Goal: Navigation & Orientation: Find specific page/section

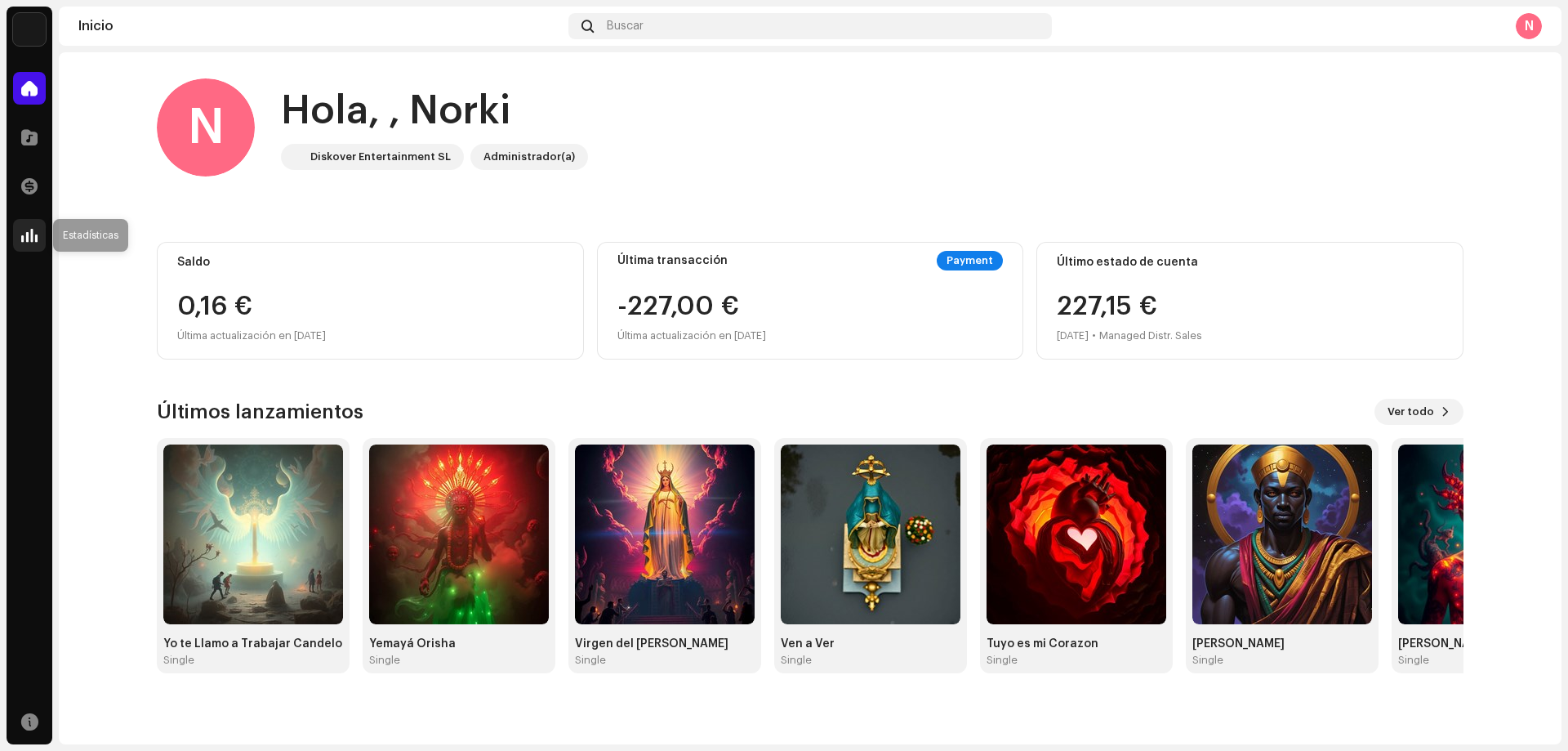
click at [31, 245] on div at bounding box center [29, 235] width 33 height 33
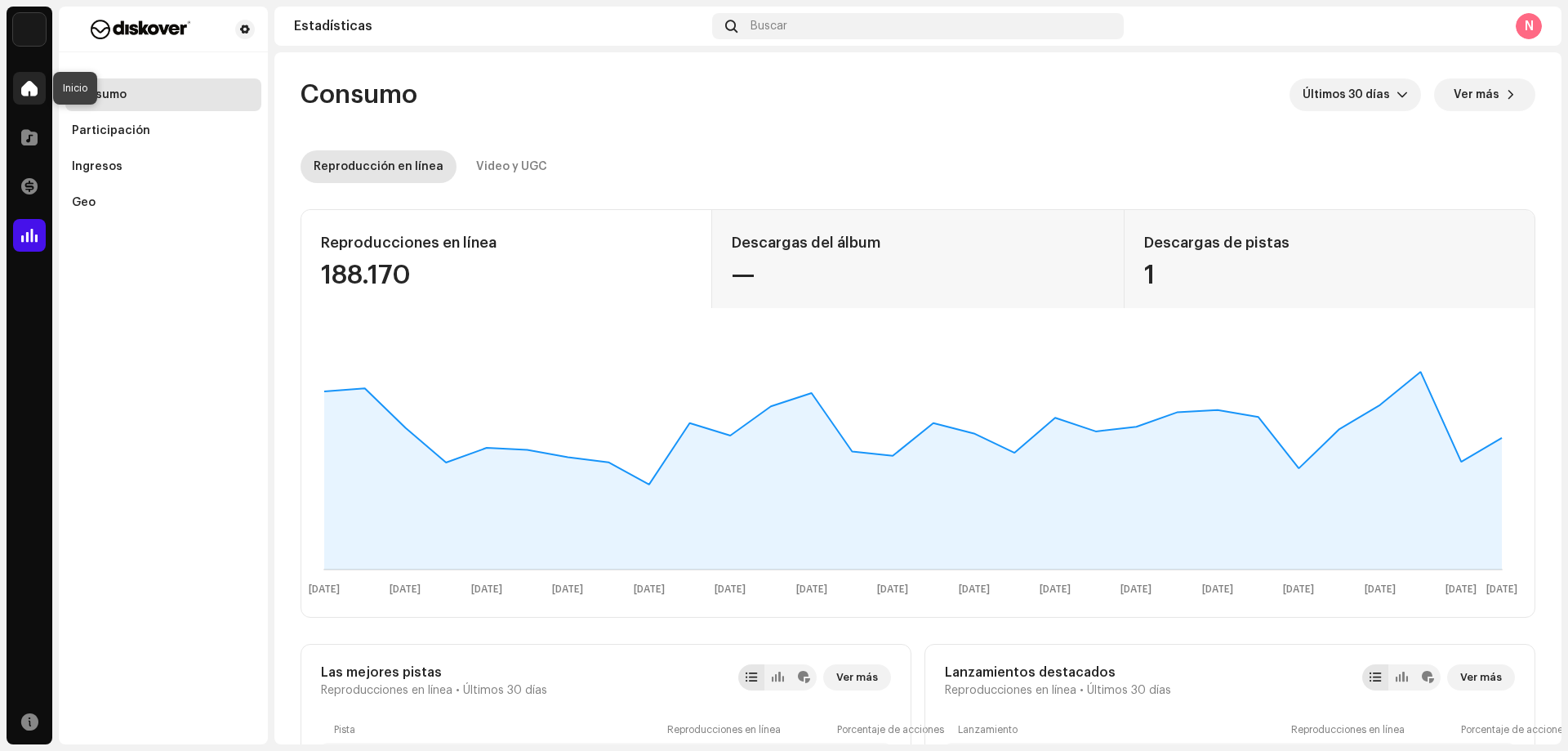
click at [30, 84] on span at bounding box center [30, 88] width 17 height 13
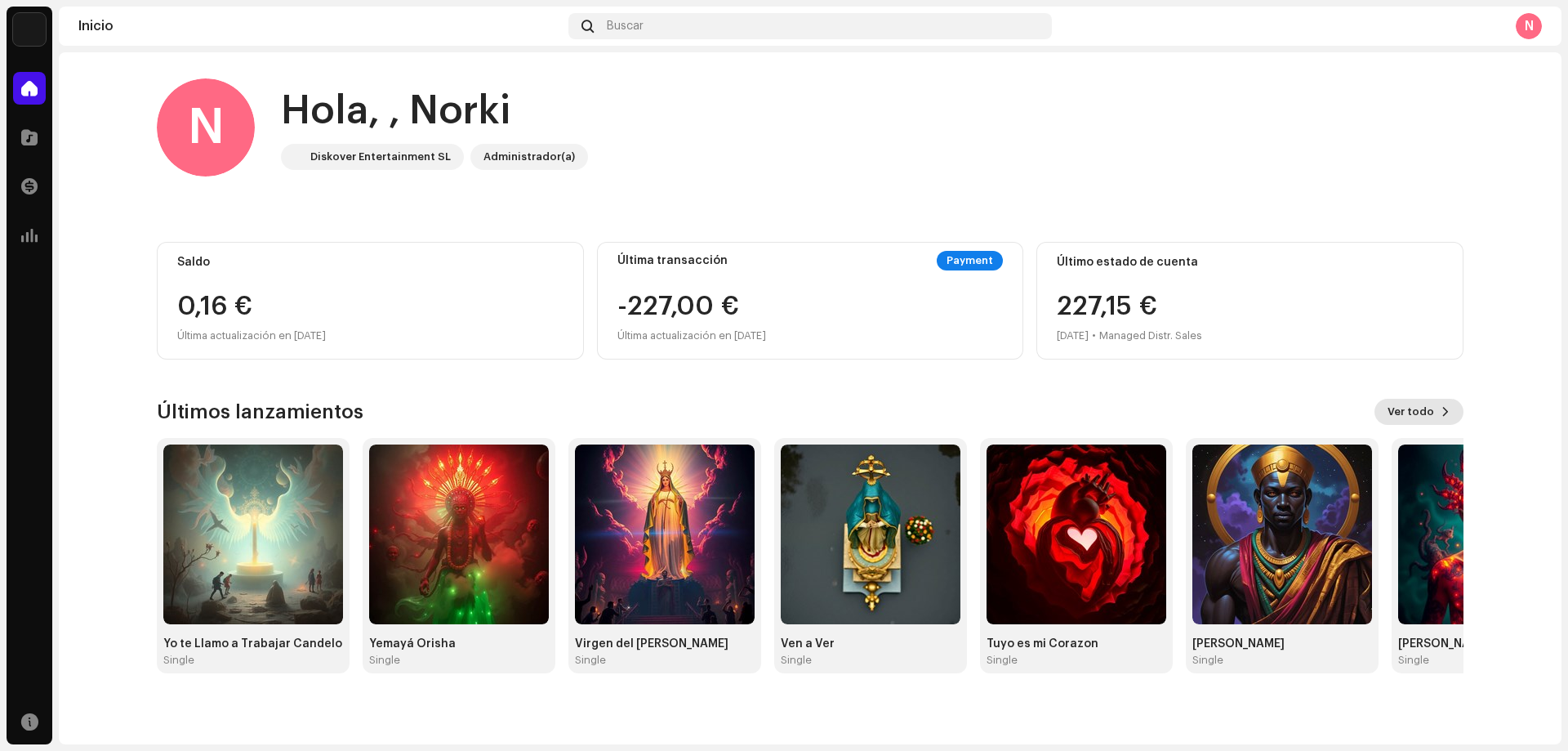
click at [1443, 413] on span at bounding box center [1445, 412] width 10 height 13
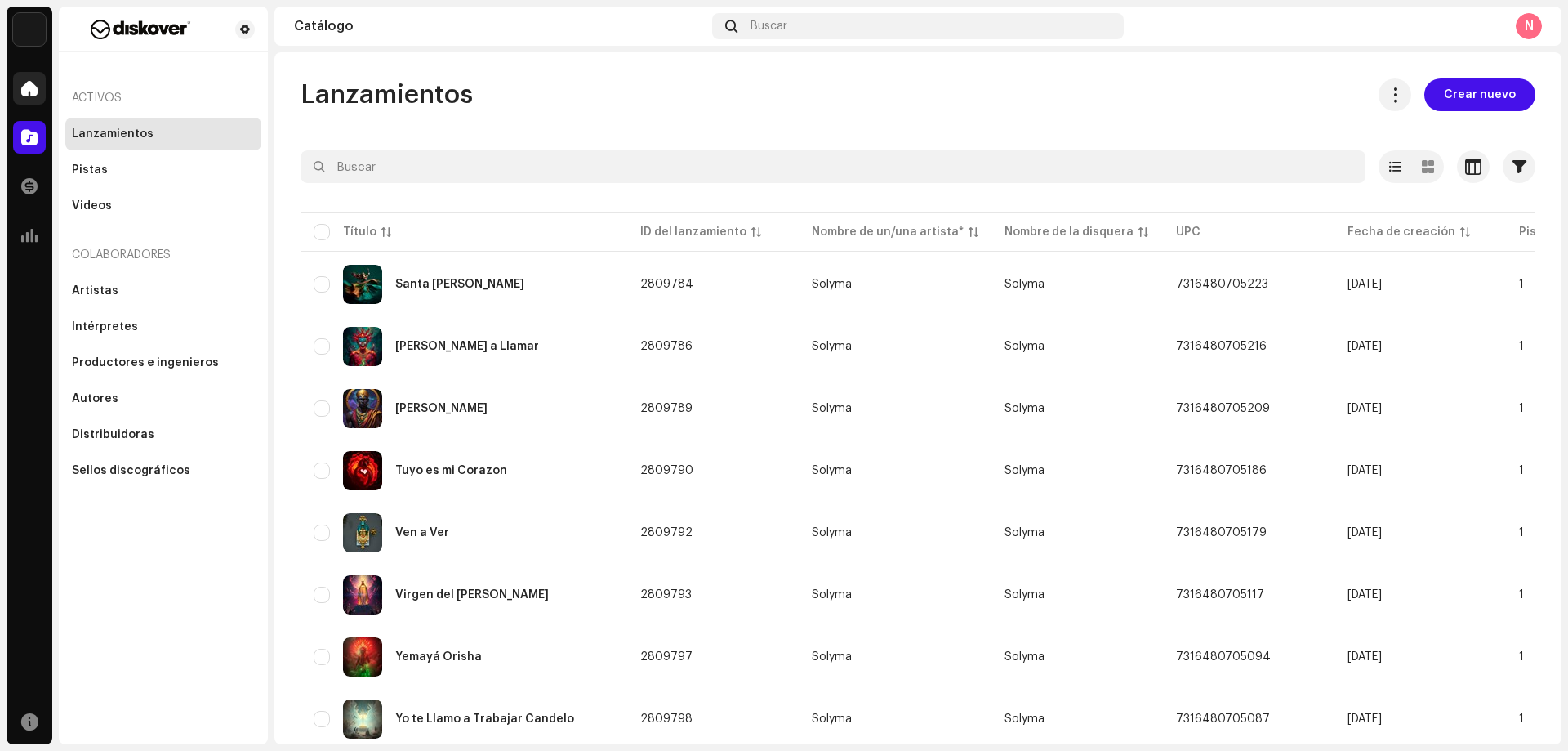
click at [27, 84] on span at bounding box center [30, 88] width 17 height 13
